Goal: Register for event/course

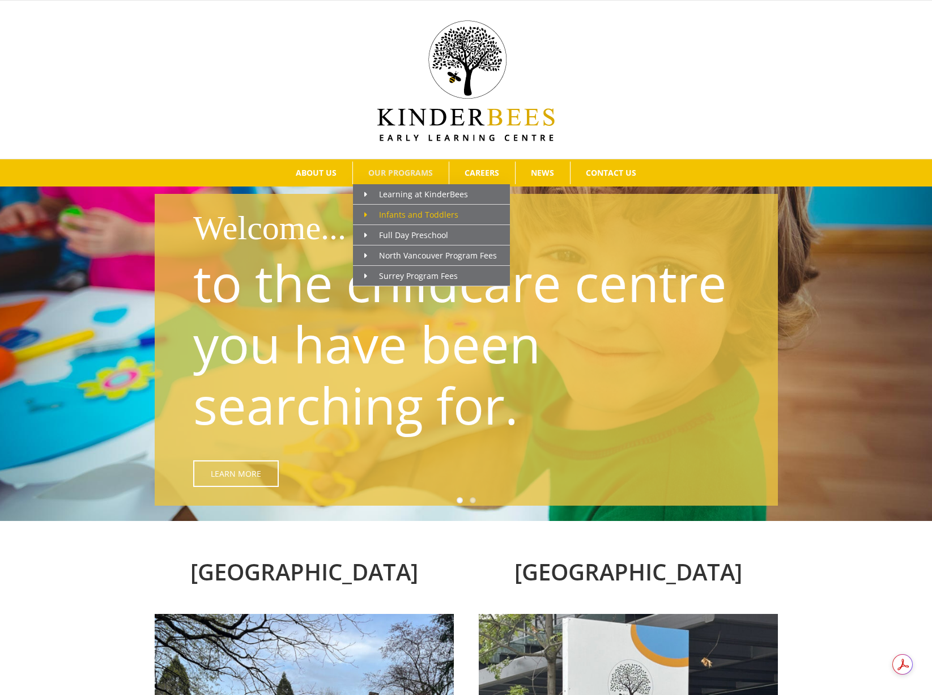
click at [395, 211] on span "Infants and Toddlers" at bounding box center [411, 214] width 94 height 11
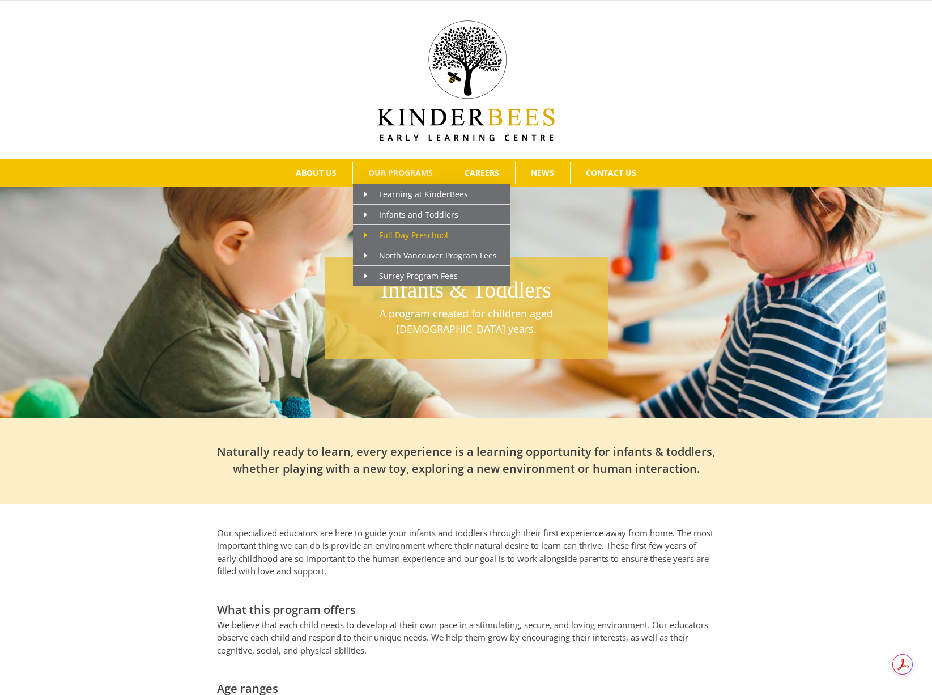
click at [409, 233] on span "Full Day Preschool" at bounding box center [406, 234] width 84 height 11
click at [406, 233] on span "Full Day Preschool" at bounding box center [406, 234] width 84 height 11
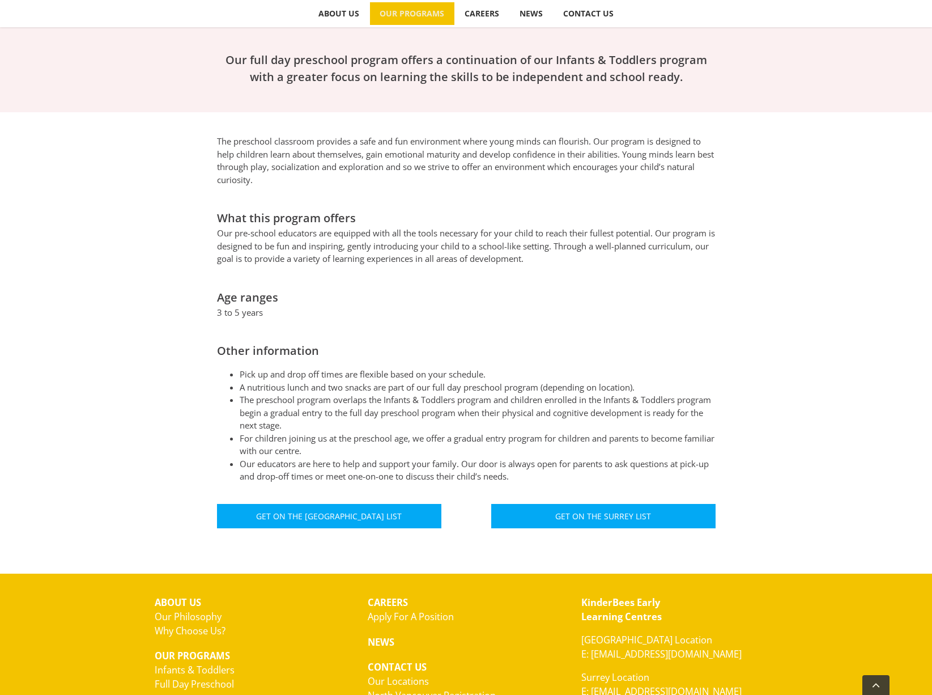
scroll to position [396, 0]
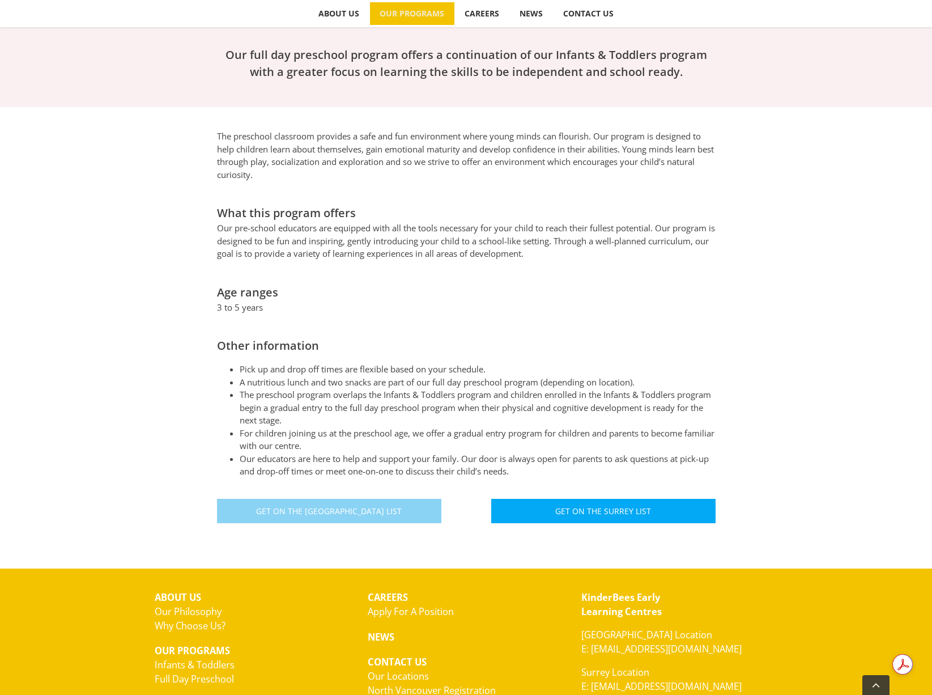
click at [358, 506] on span "Get On The [GEOGRAPHIC_DATA] List" at bounding box center [329, 511] width 146 height 10
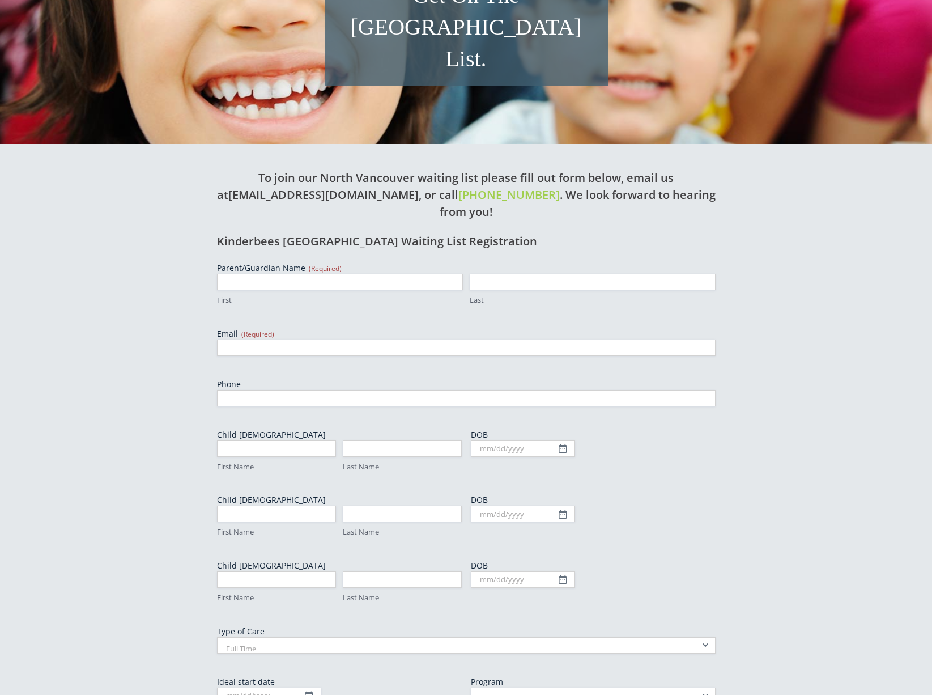
scroll to position [340, 0]
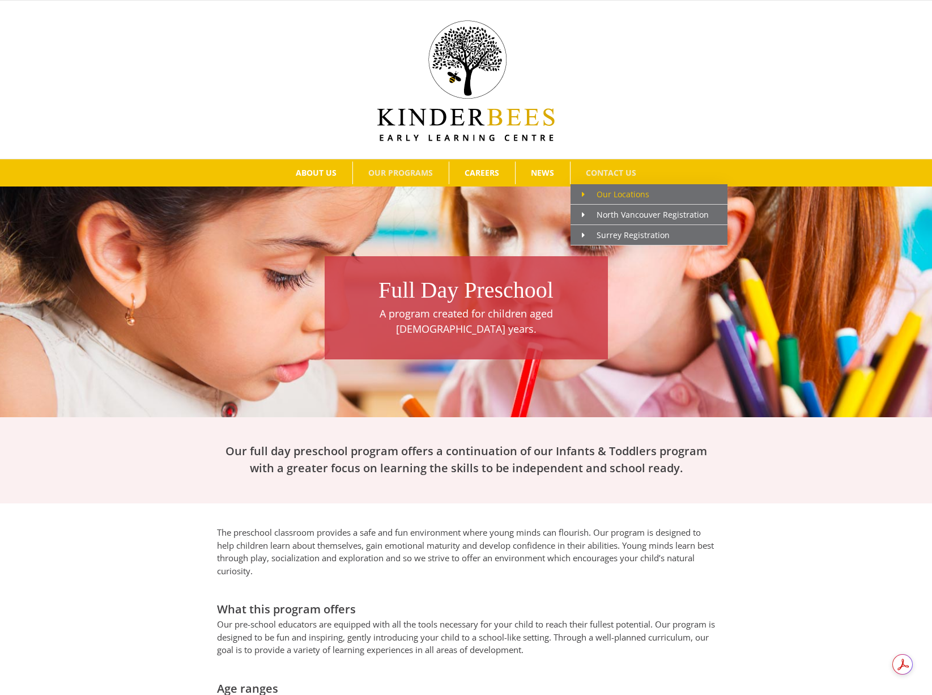
click at [610, 189] on span "Our Locations" at bounding box center [615, 194] width 67 height 11
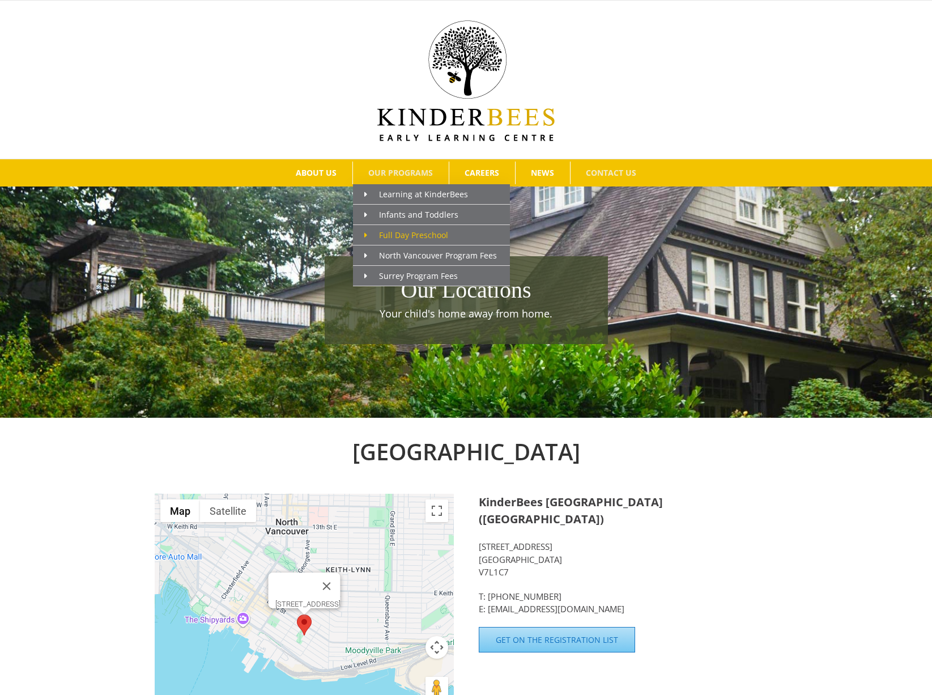
click at [402, 231] on span "Full Day Preschool" at bounding box center [406, 234] width 84 height 11
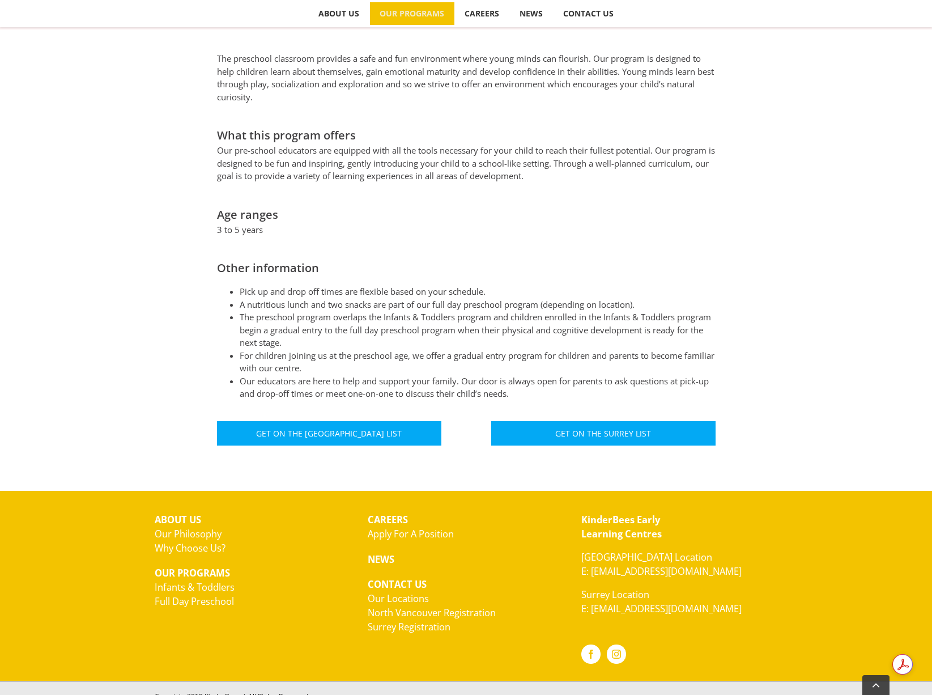
scroll to position [474, 0]
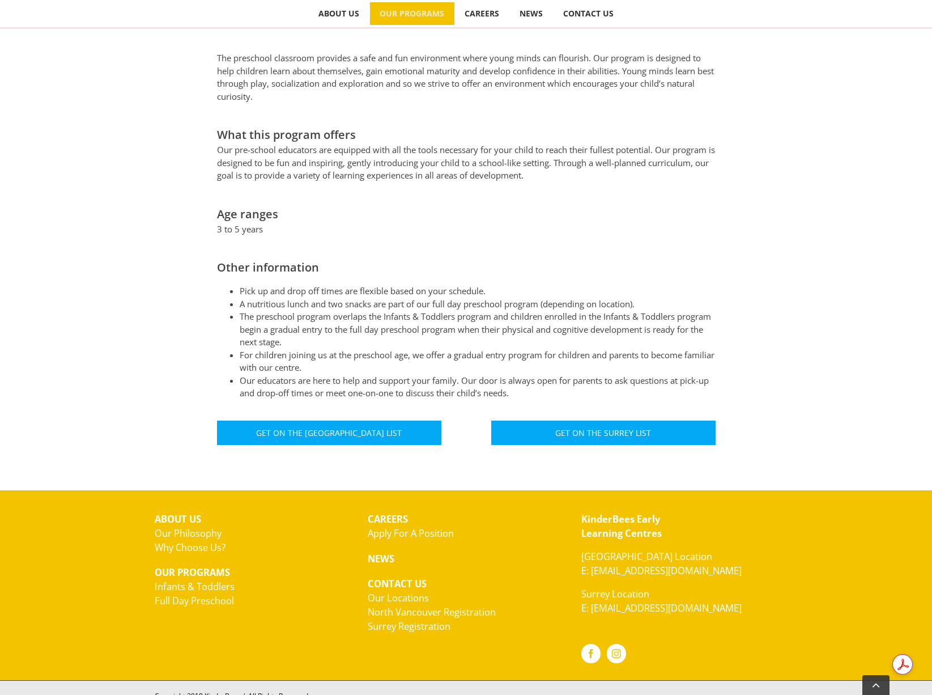
click at [758, 177] on div "The preschool classroom provides a safe and fun environment where young minds c…" at bounding box center [466, 254] width 623 height 405
